Goal: Task Accomplishment & Management: Use online tool/utility

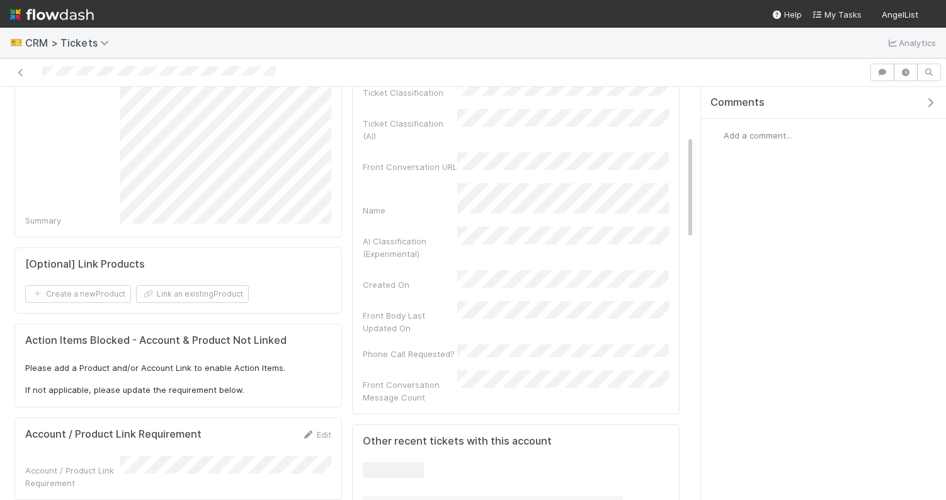
scroll to position [210, 0]
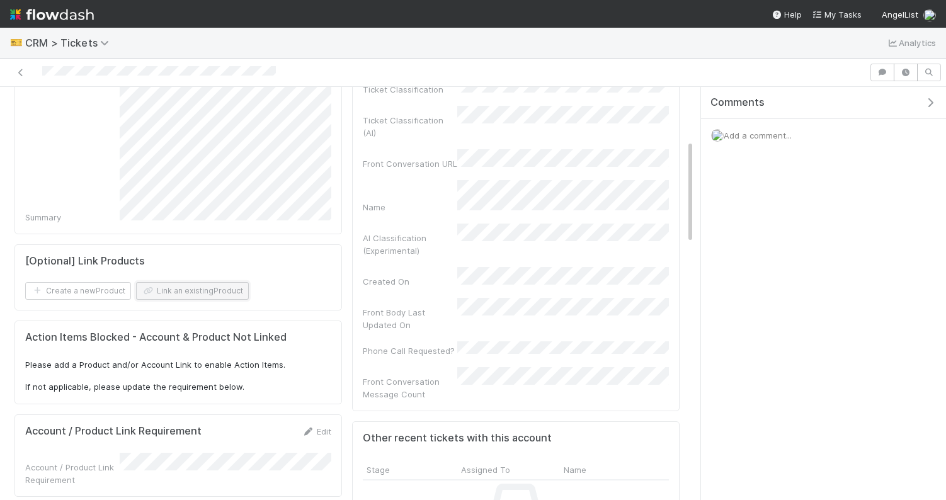
click at [184, 291] on button "Link an existing Product" at bounding box center [192, 291] width 113 height 18
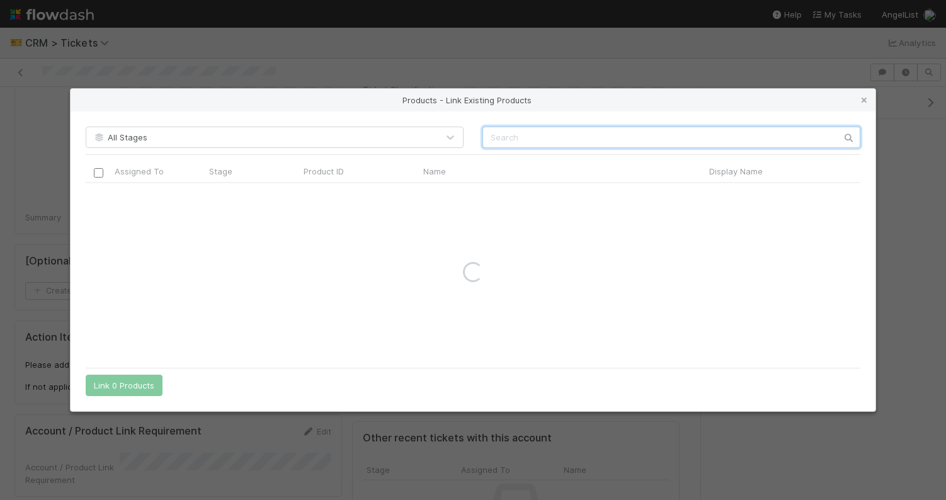
click at [515, 134] on input "text" at bounding box center [672, 137] width 378 height 21
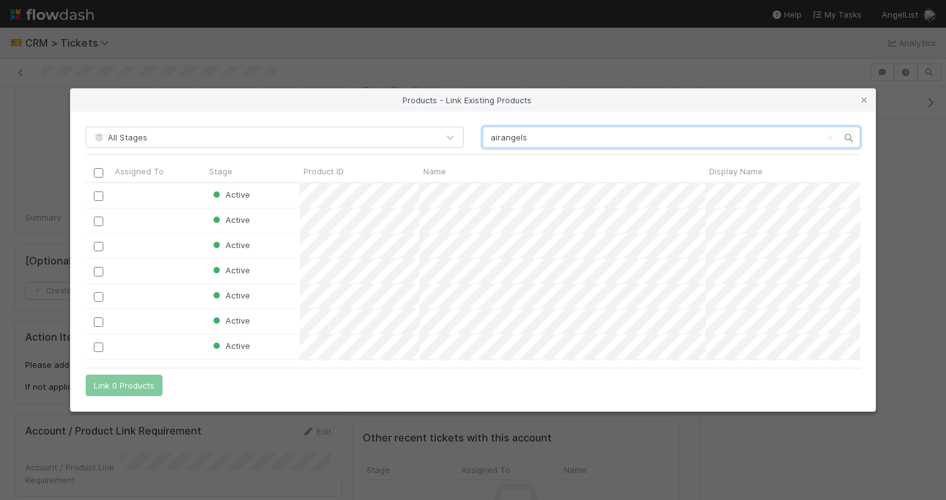
scroll to position [178, 775]
type input "airangels"
click at [97, 298] on input "checkbox" at bounding box center [98, 296] width 9 height 9
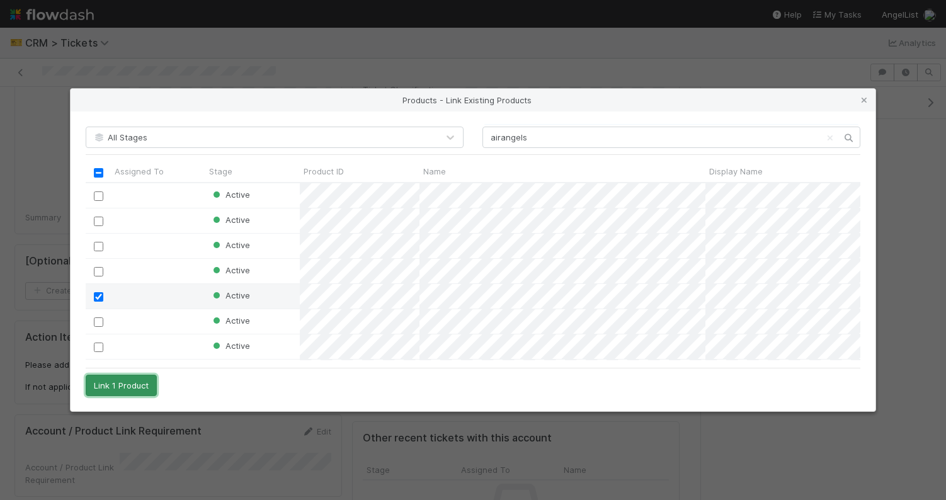
click at [152, 391] on button "Link 1 Product" at bounding box center [121, 385] width 71 height 21
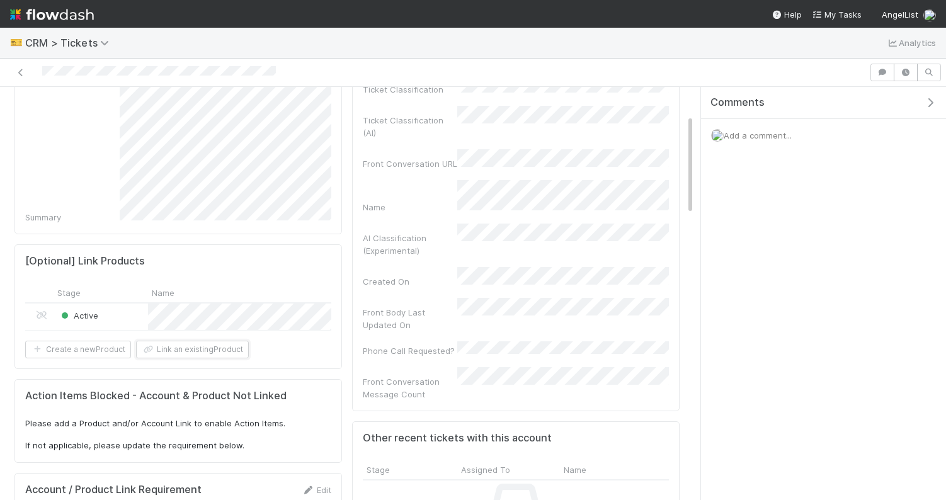
scroll to position [0, 0]
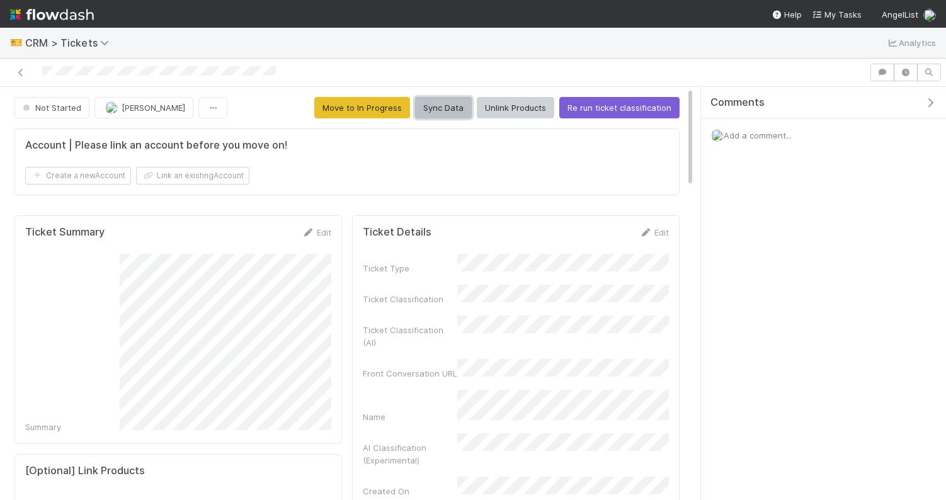
click at [454, 114] on button "Sync Data" at bounding box center [443, 107] width 57 height 21
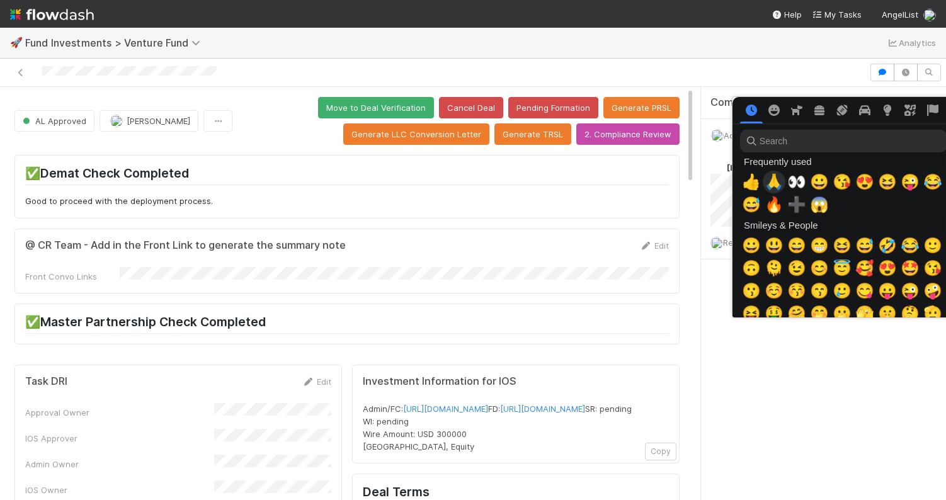
click at [770, 183] on span "🙏" at bounding box center [774, 182] width 19 height 18
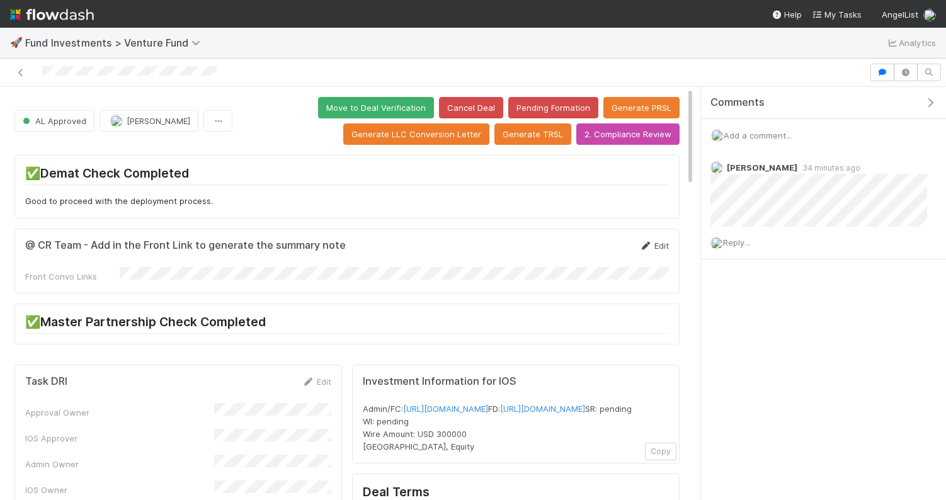
click at [662, 246] on link "Edit" at bounding box center [655, 246] width 30 height 10
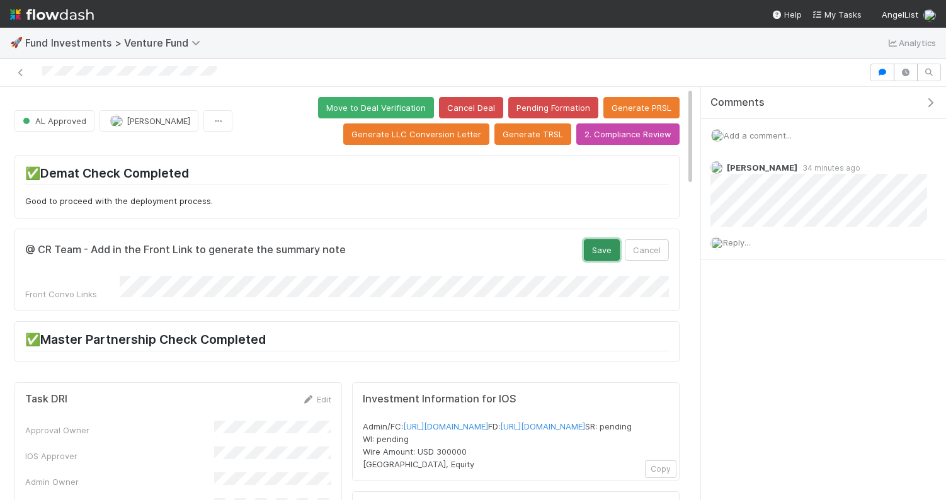
click at [597, 249] on button "Save" at bounding box center [602, 249] width 36 height 21
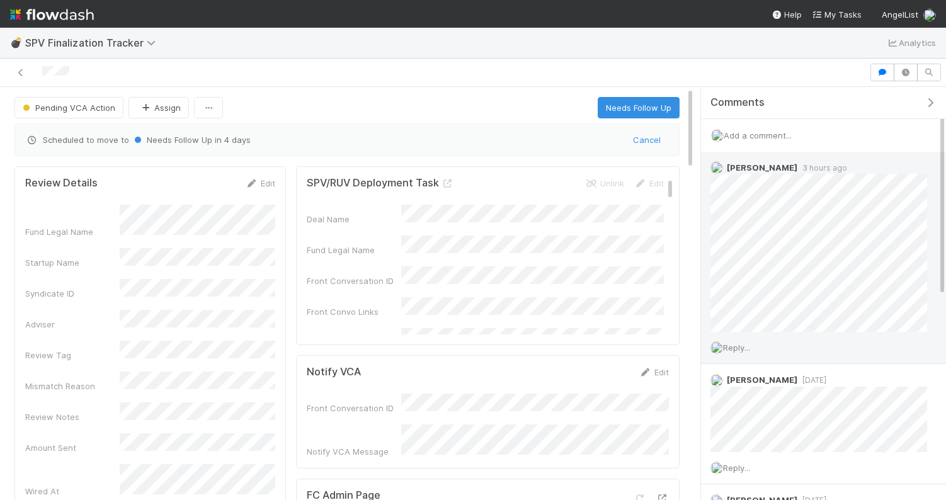
click at [737, 352] on span "Reply..." at bounding box center [736, 348] width 27 height 10
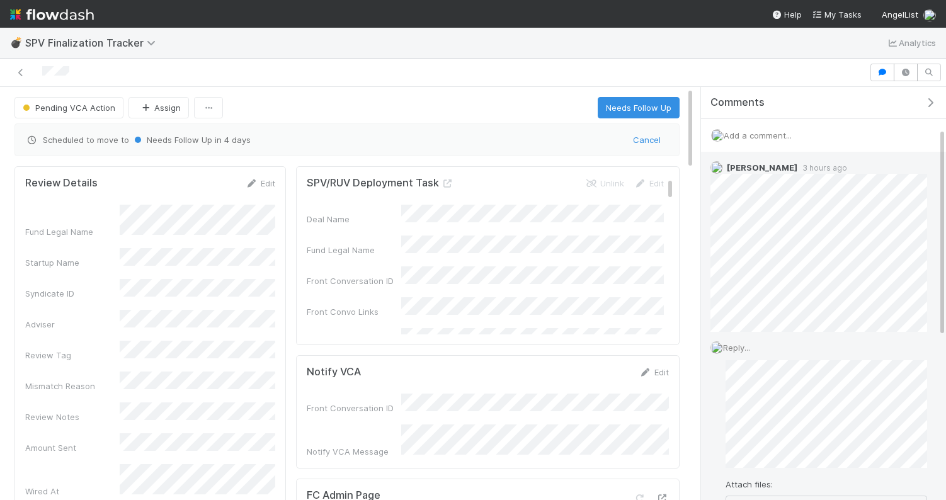
scroll to position [81, 0]
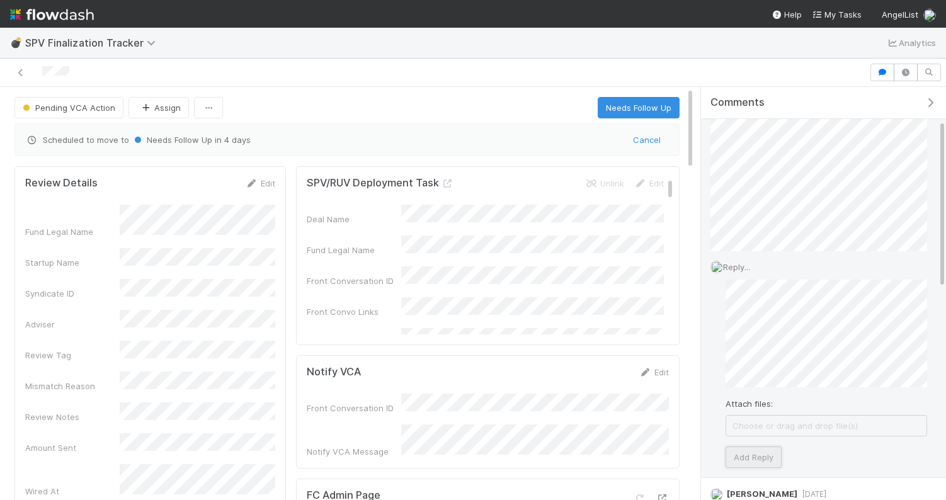
click at [753, 456] on button "Add Reply" at bounding box center [754, 457] width 56 height 21
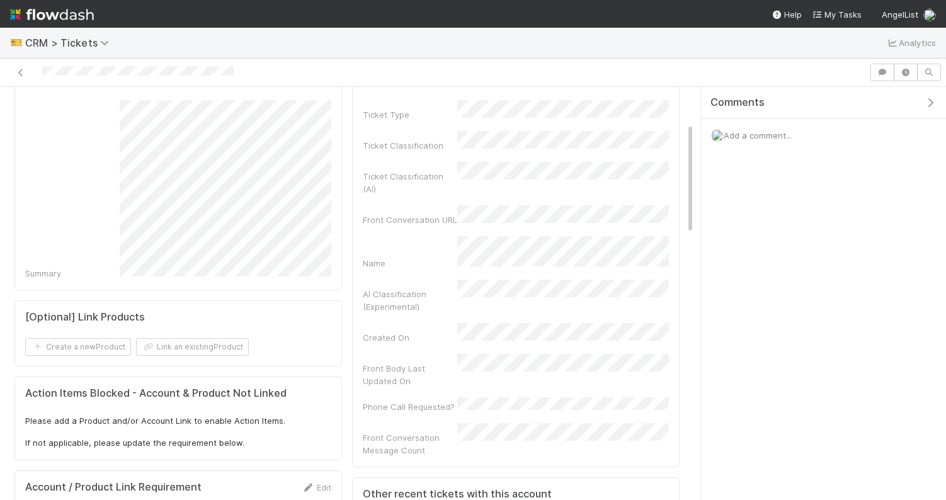
scroll to position [178, 0]
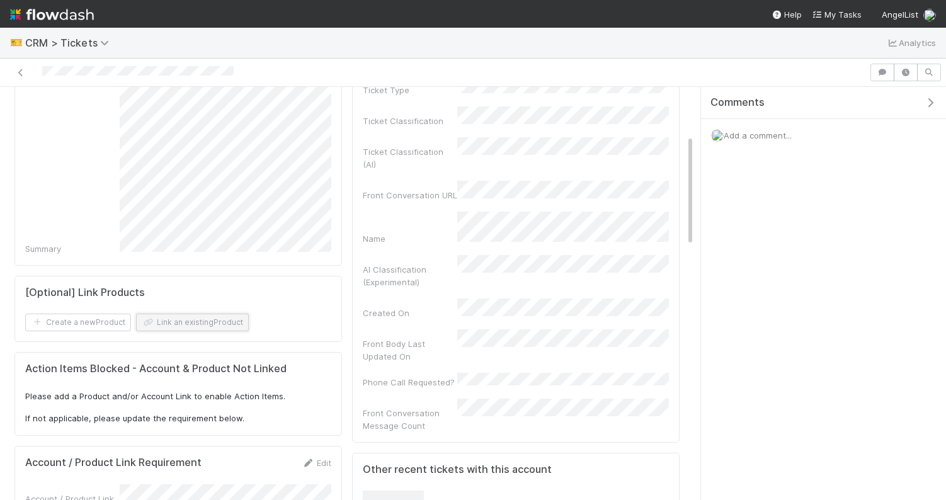
click at [226, 325] on button "Link an existing Product" at bounding box center [192, 323] width 113 height 18
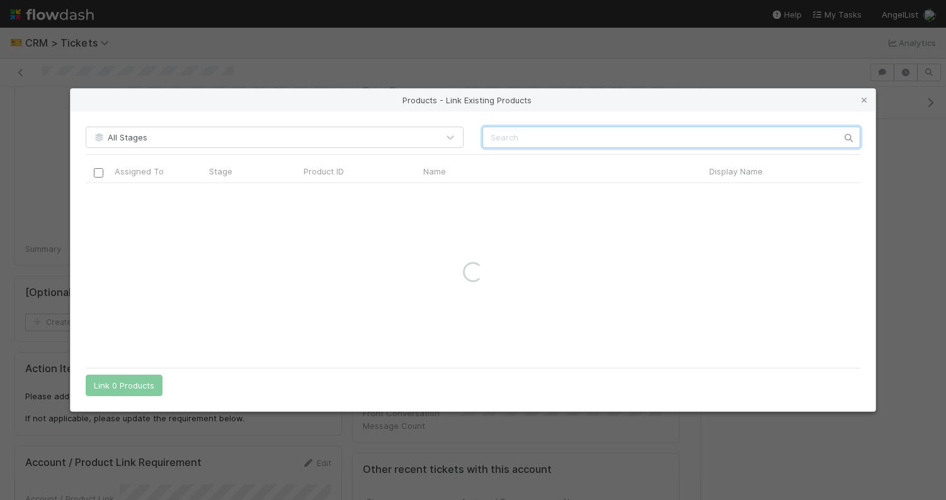
click at [570, 136] on input "text" at bounding box center [672, 137] width 378 height 21
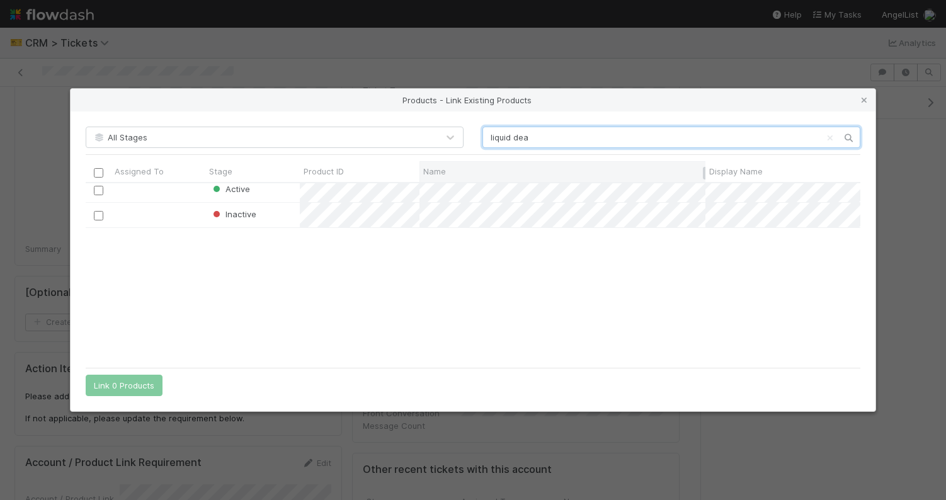
scroll to position [226, 0]
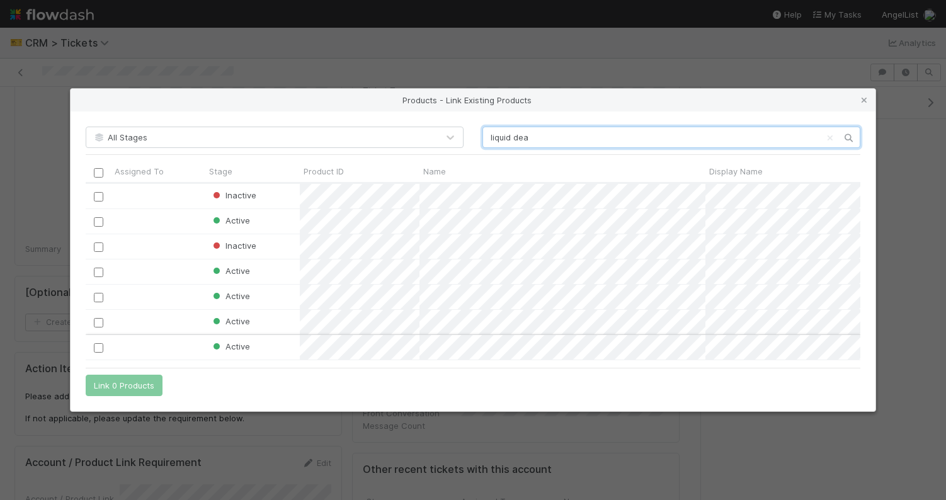
type input "liquid dea"
click at [103, 348] on input "checkbox" at bounding box center [98, 347] width 9 height 9
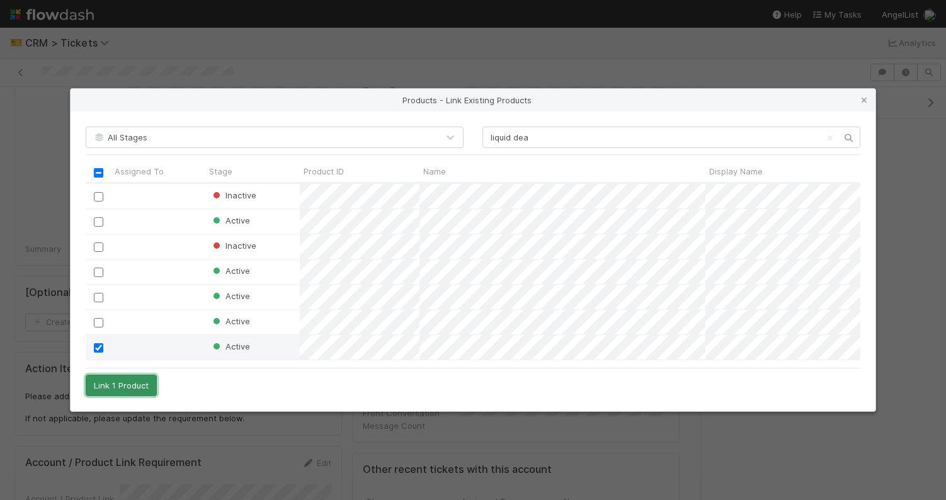
click at [129, 387] on button "Link 1 Product" at bounding box center [121, 385] width 71 height 21
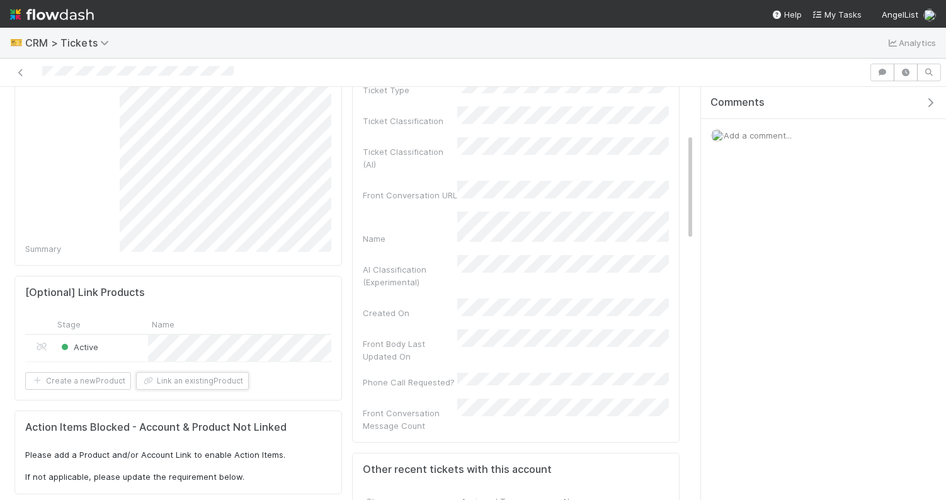
scroll to position [0, 0]
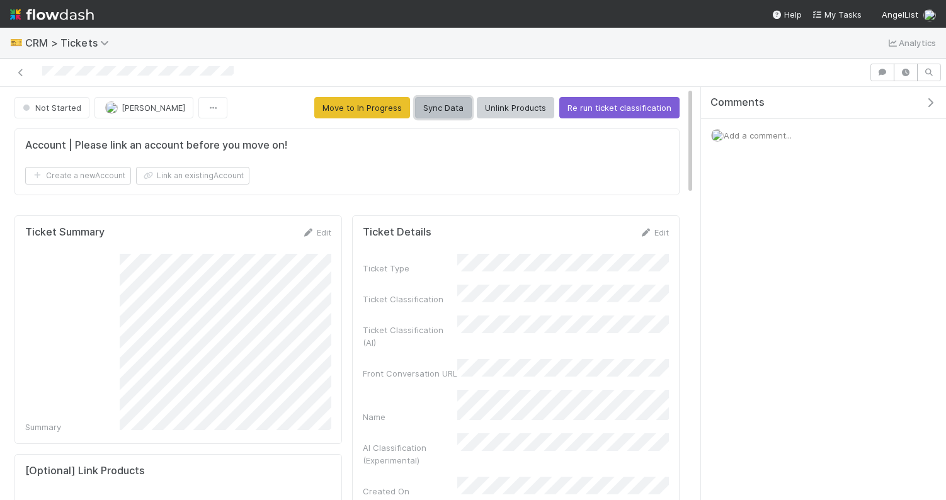
click at [447, 108] on button "Sync Data" at bounding box center [443, 107] width 57 height 21
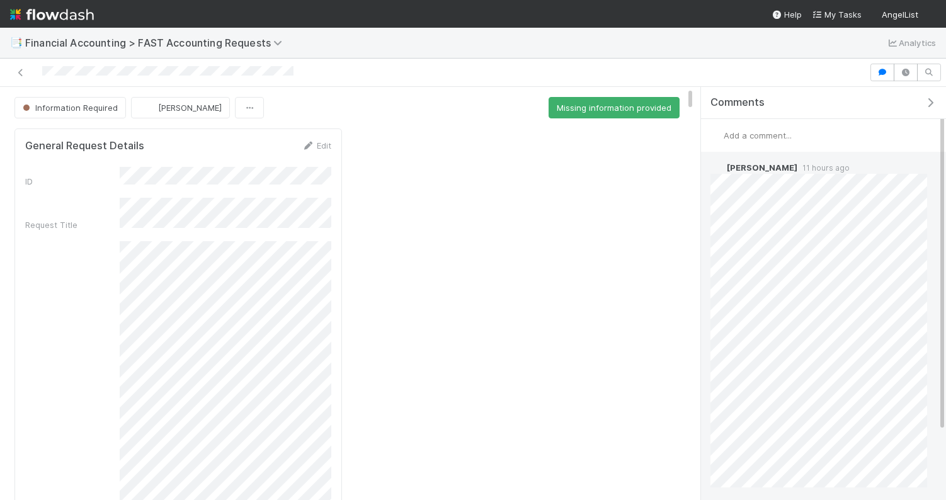
scroll to position [82, 0]
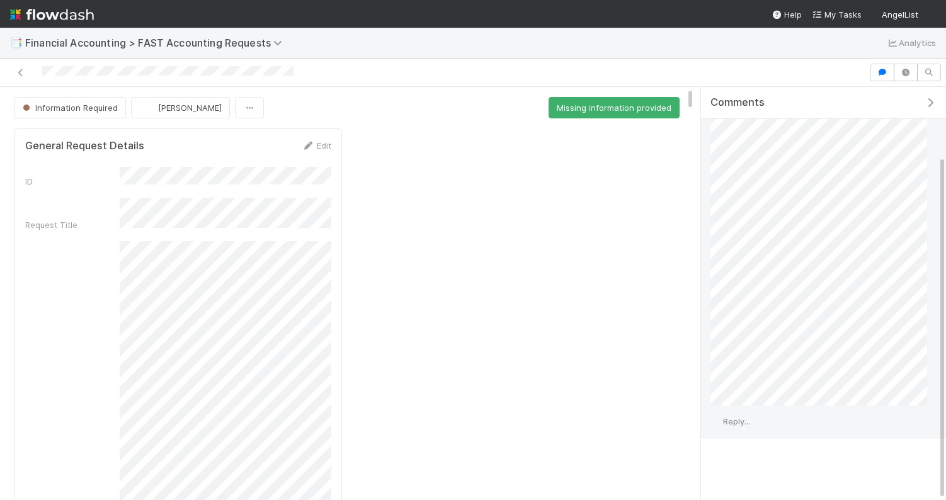
click at [742, 418] on span "Reply..." at bounding box center [736, 422] width 27 height 10
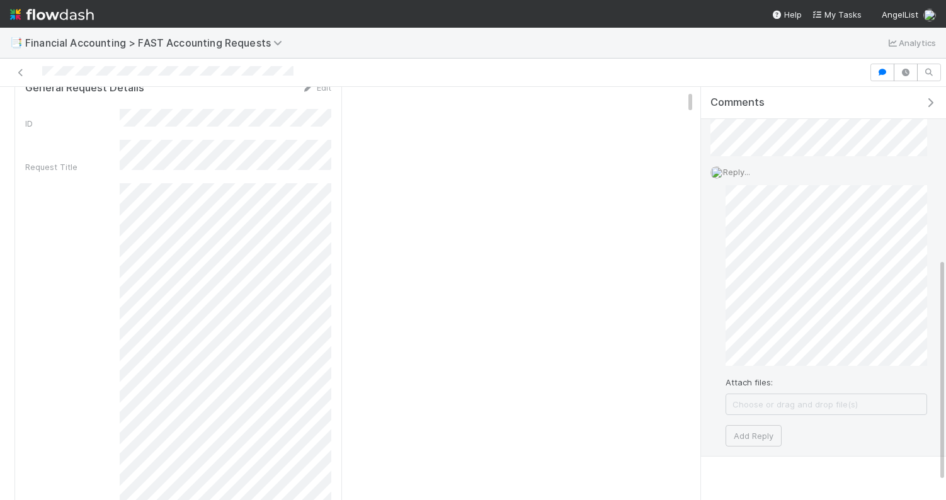
scroll to position [333, 0]
click at [759, 436] on button "Add Reply" at bounding box center [754, 433] width 56 height 21
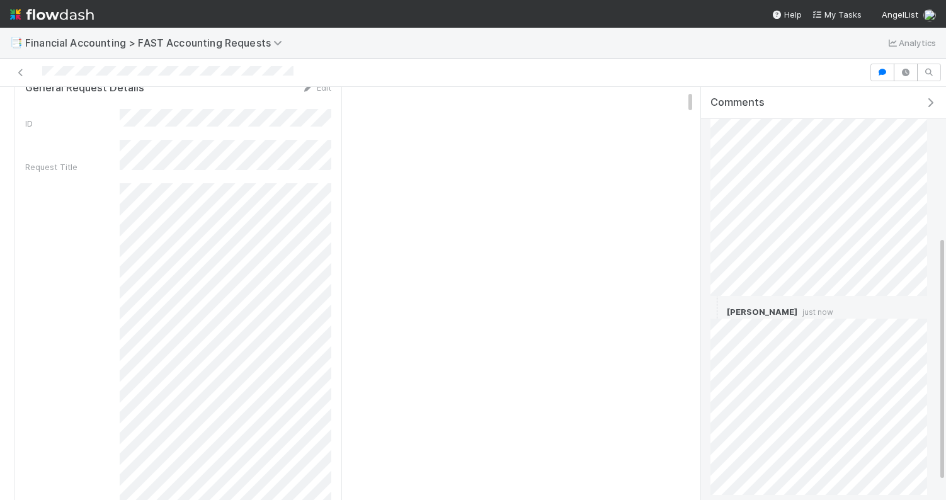
scroll to position [280, 0]
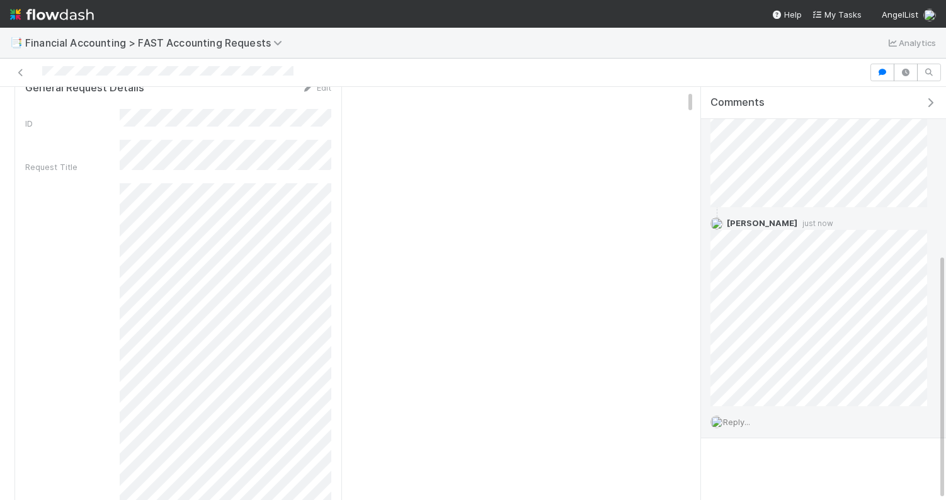
click at [744, 417] on span "Reply..." at bounding box center [736, 422] width 27 height 10
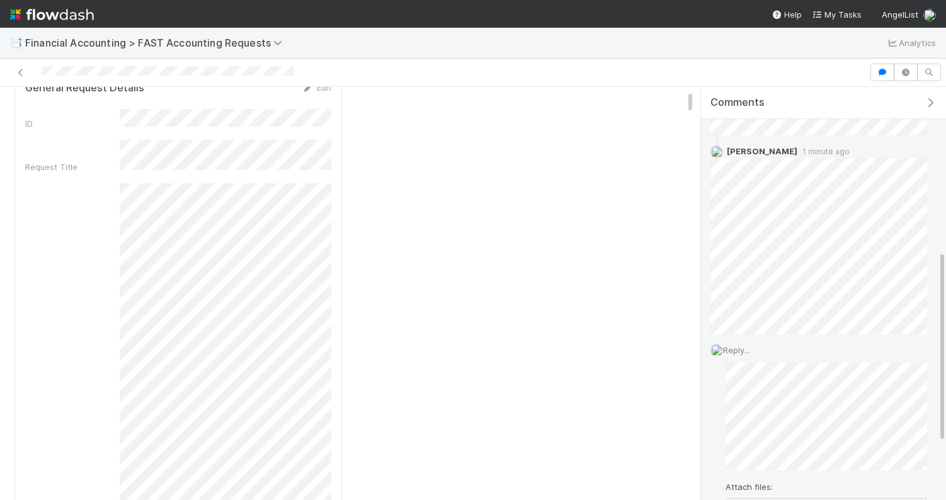
scroll to position [466, 0]
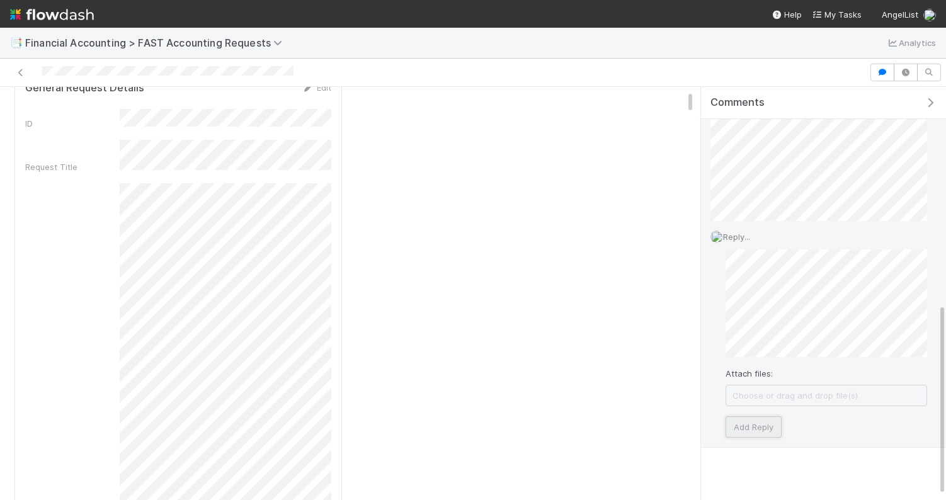
click at [760, 422] on button "Add Reply" at bounding box center [754, 427] width 56 height 21
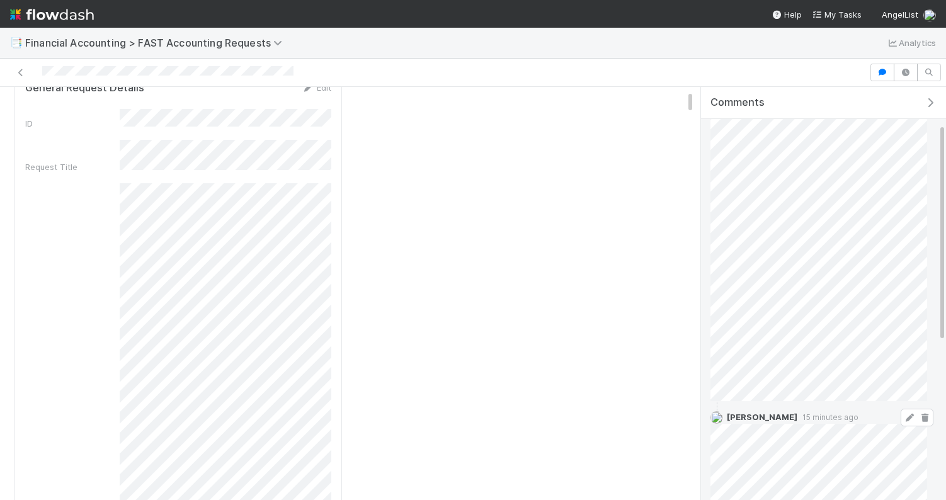
scroll to position [0, 0]
